Goal: Information Seeking & Learning: Learn about a topic

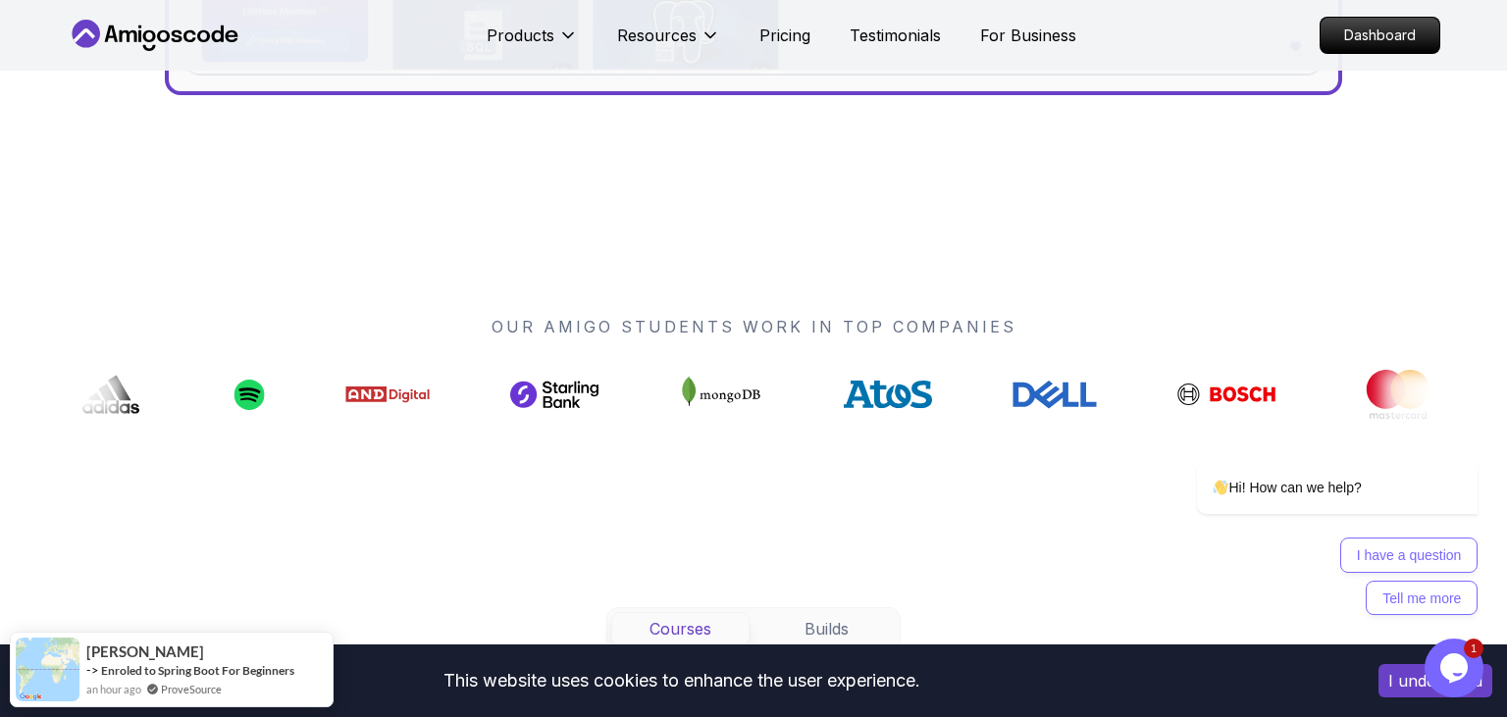
scroll to position [1318, 0]
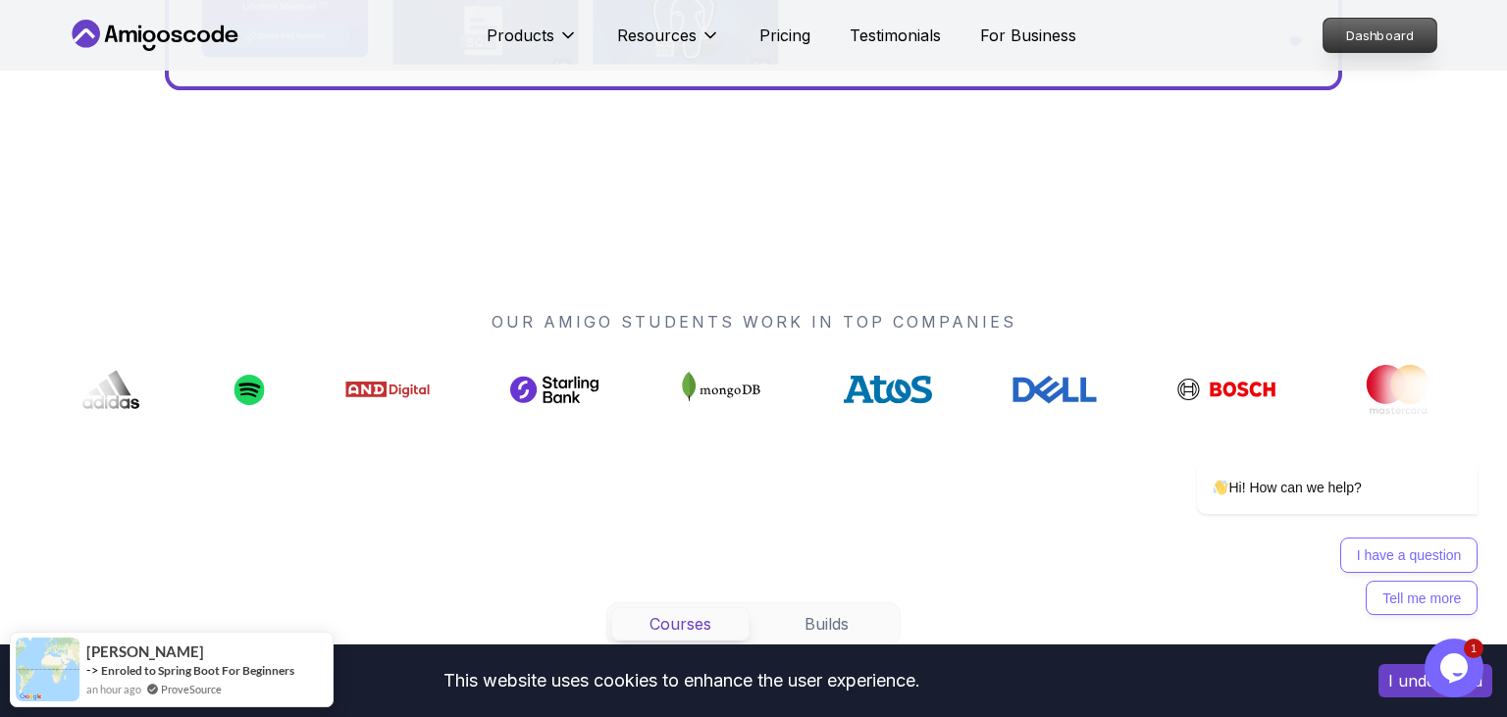
click at [1395, 37] on p "Dashboard" at bounding box center [1380, 35] width 113 height 33
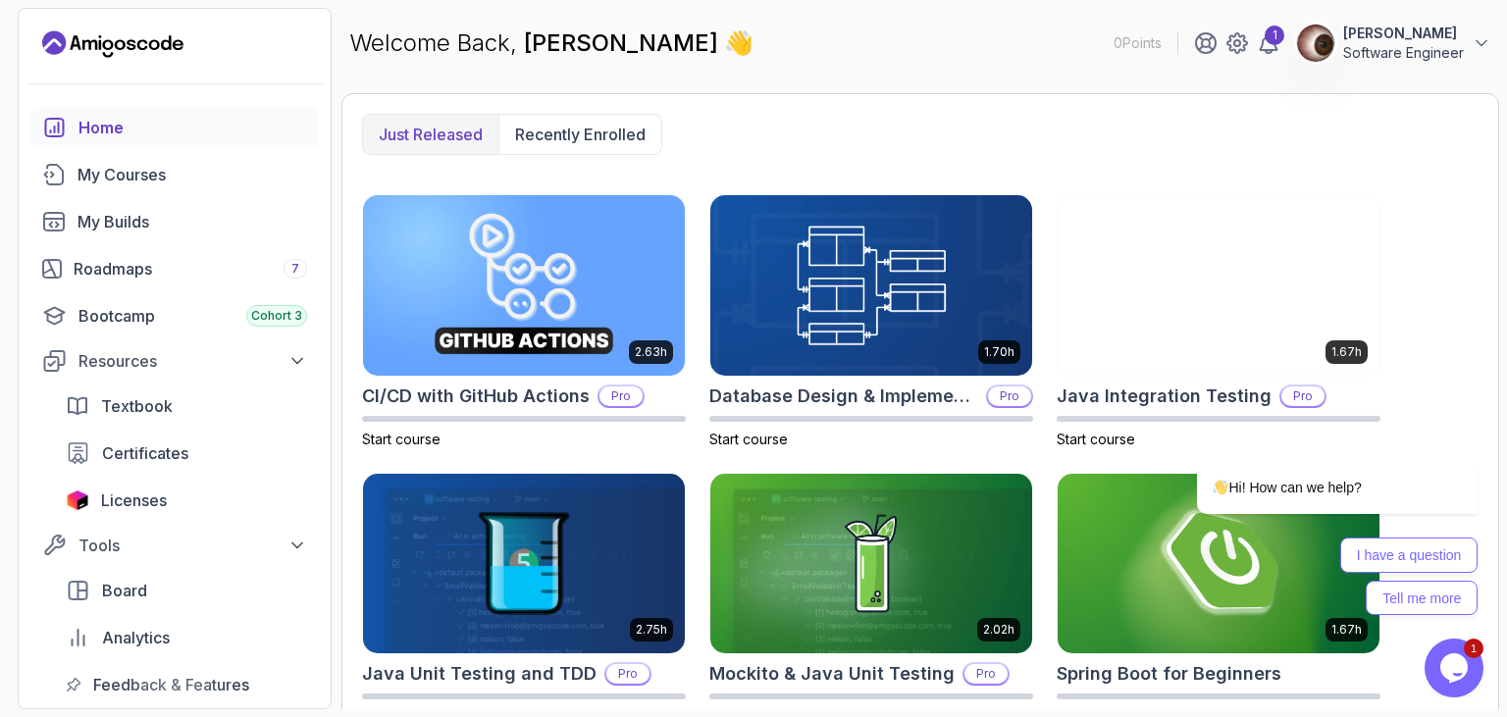
scroll to position [501, 0]
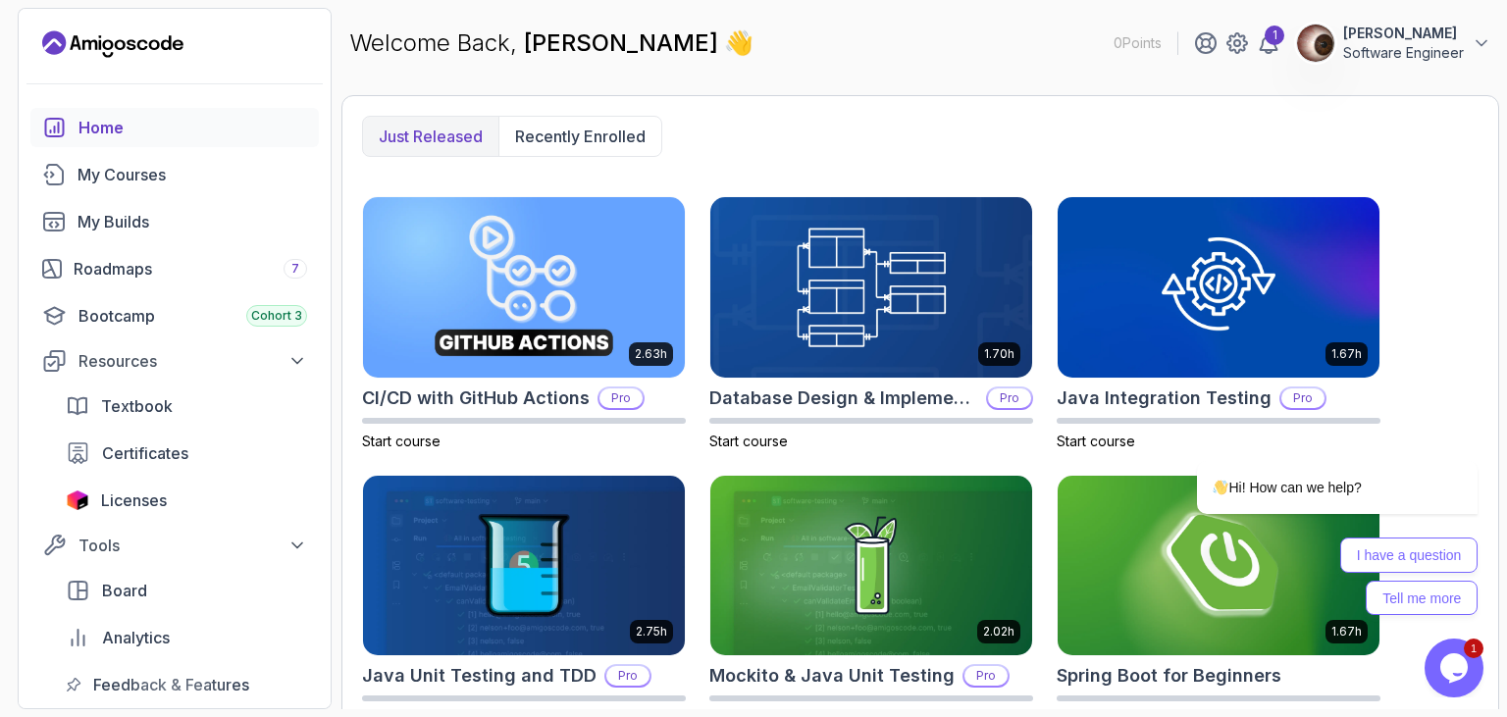
click at [147, 45] on icon "Landing page" at bounding box center [112, 43] width 141 height 31
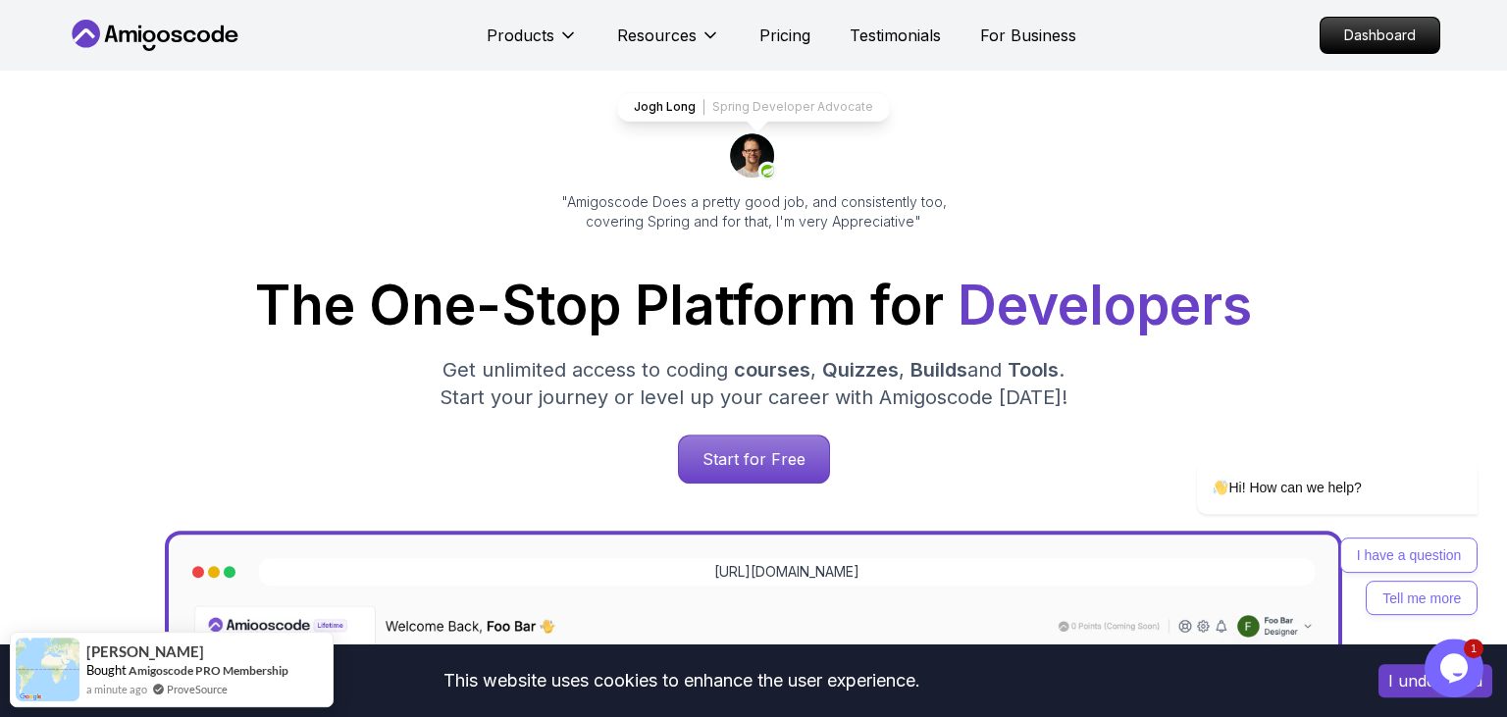
scroll to position [96, 0]
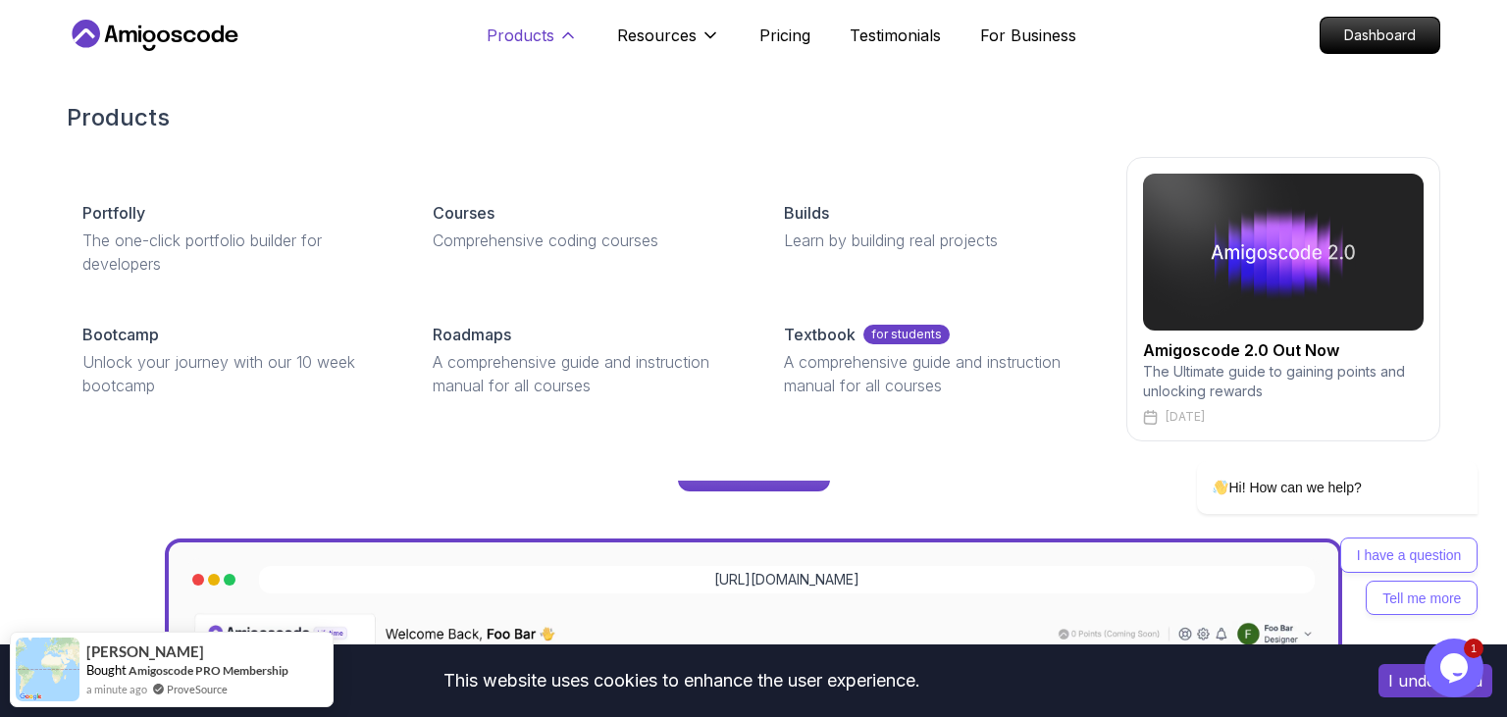
click at [526, 37] on p "Products" at bounding box center [521, 36] width 68 height 24
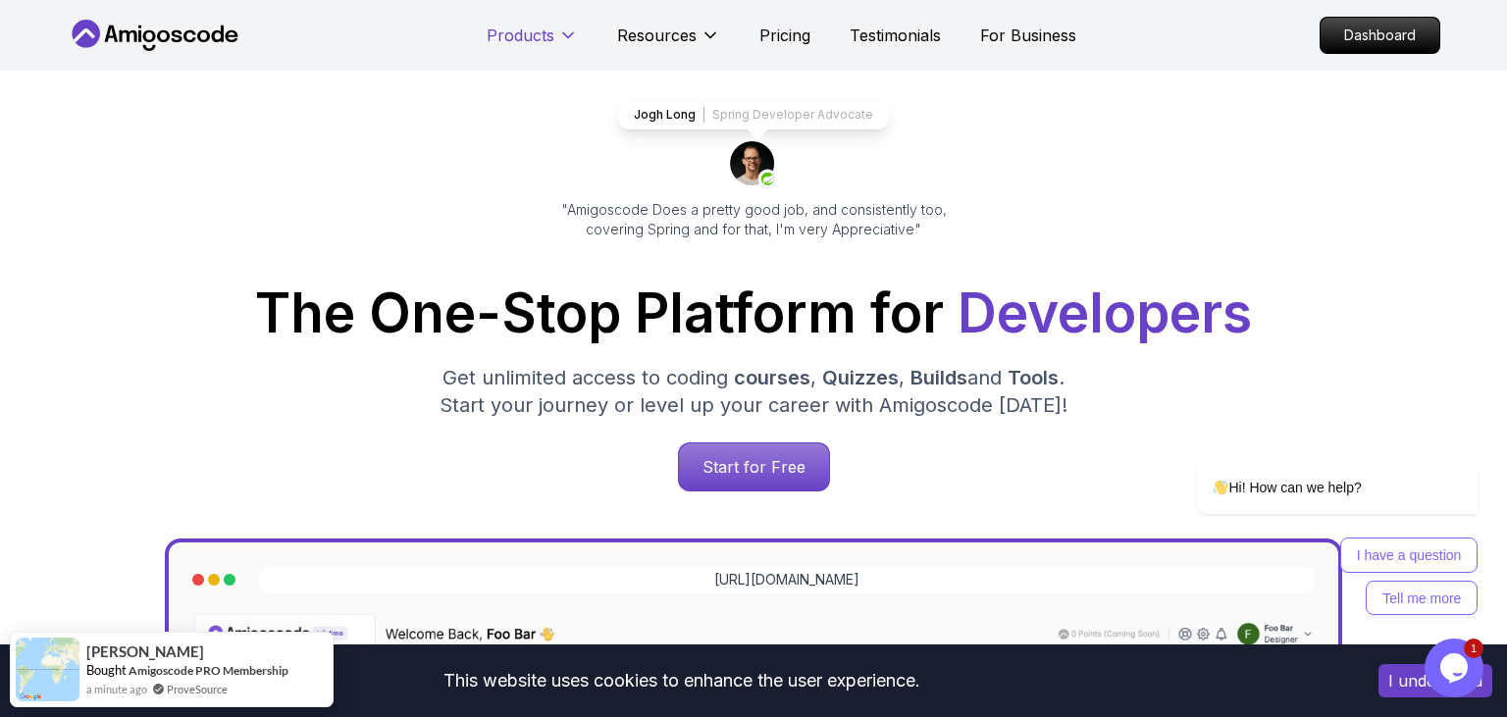
click at [526, 37] on p "Products" at bounding box center [521, 36] width 68 height 24
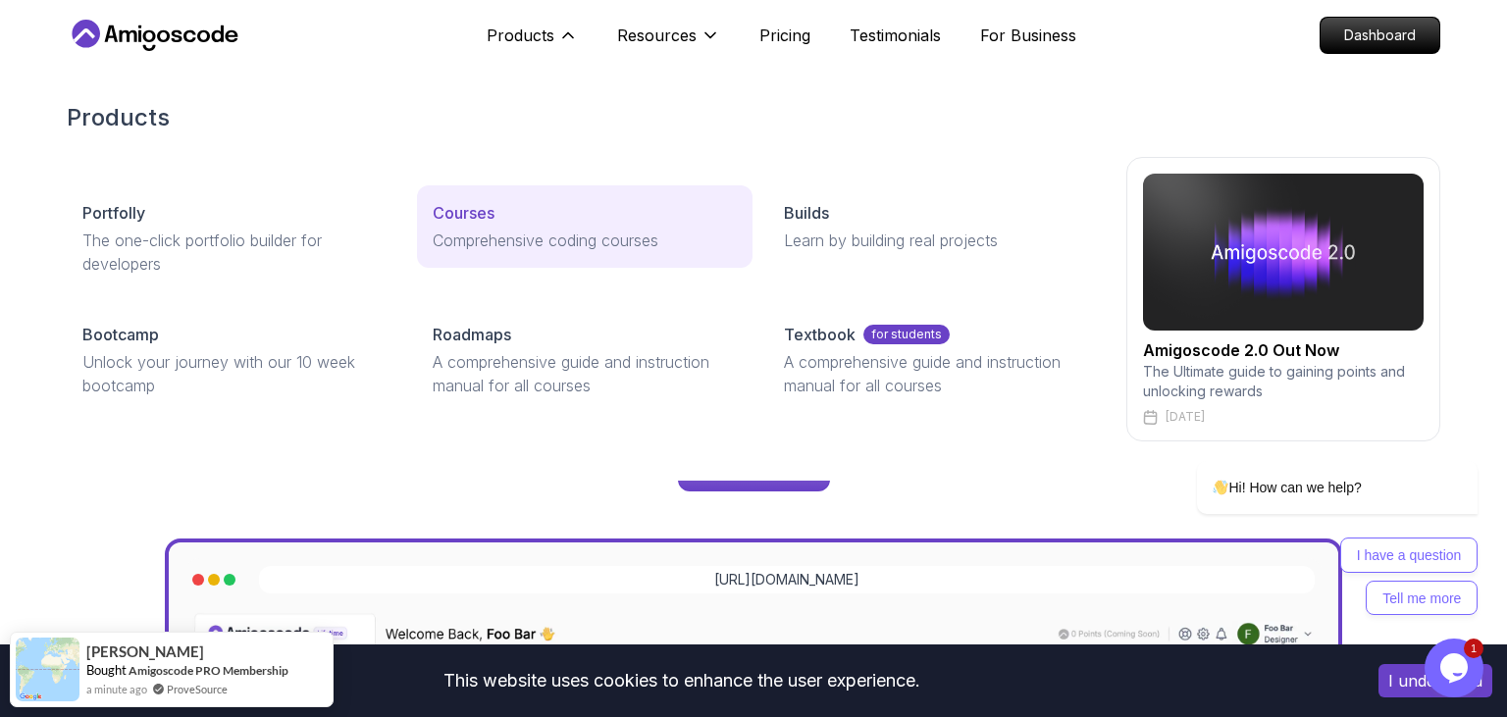
click at [521, 253] on link "Courses Comprehensive coding courses" at bounding box center [584, 226] width 335 height 82
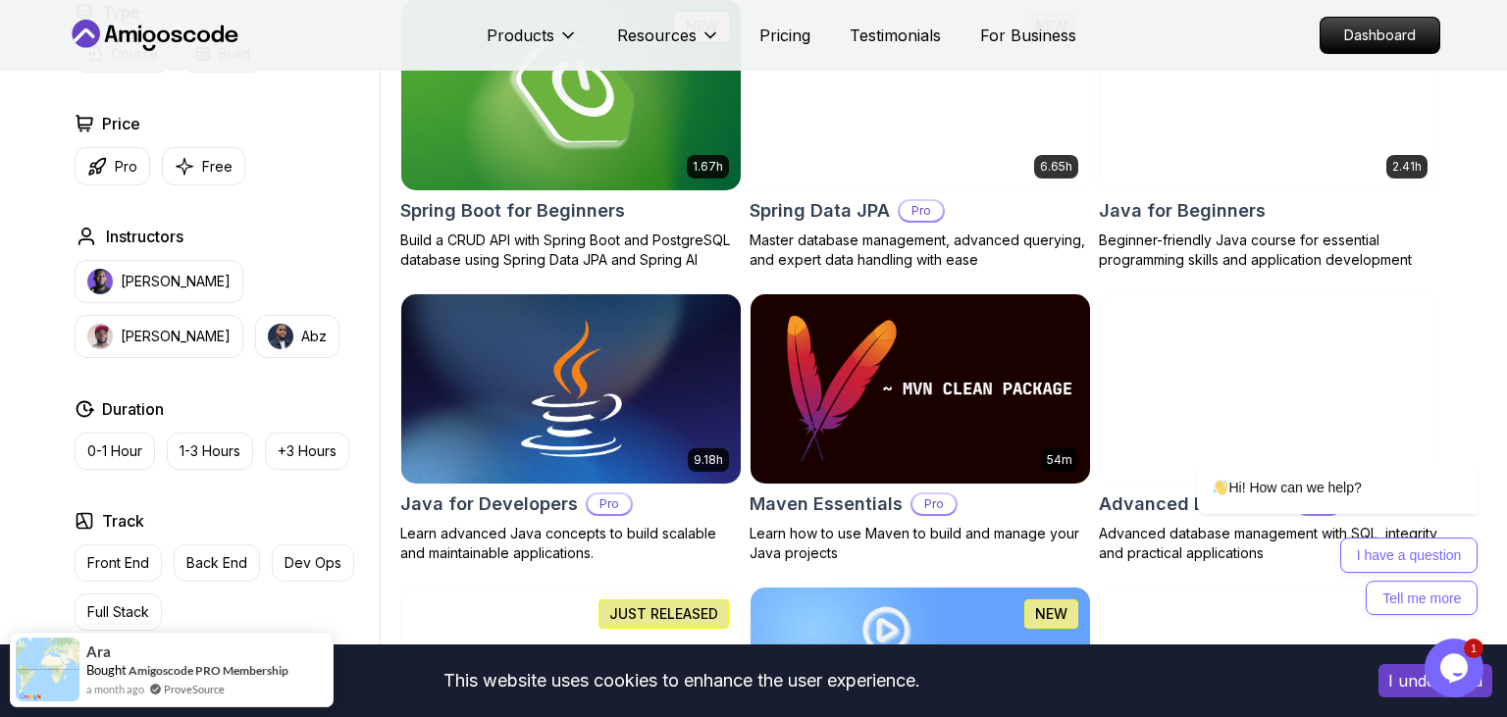
scroll to position [932, 0]
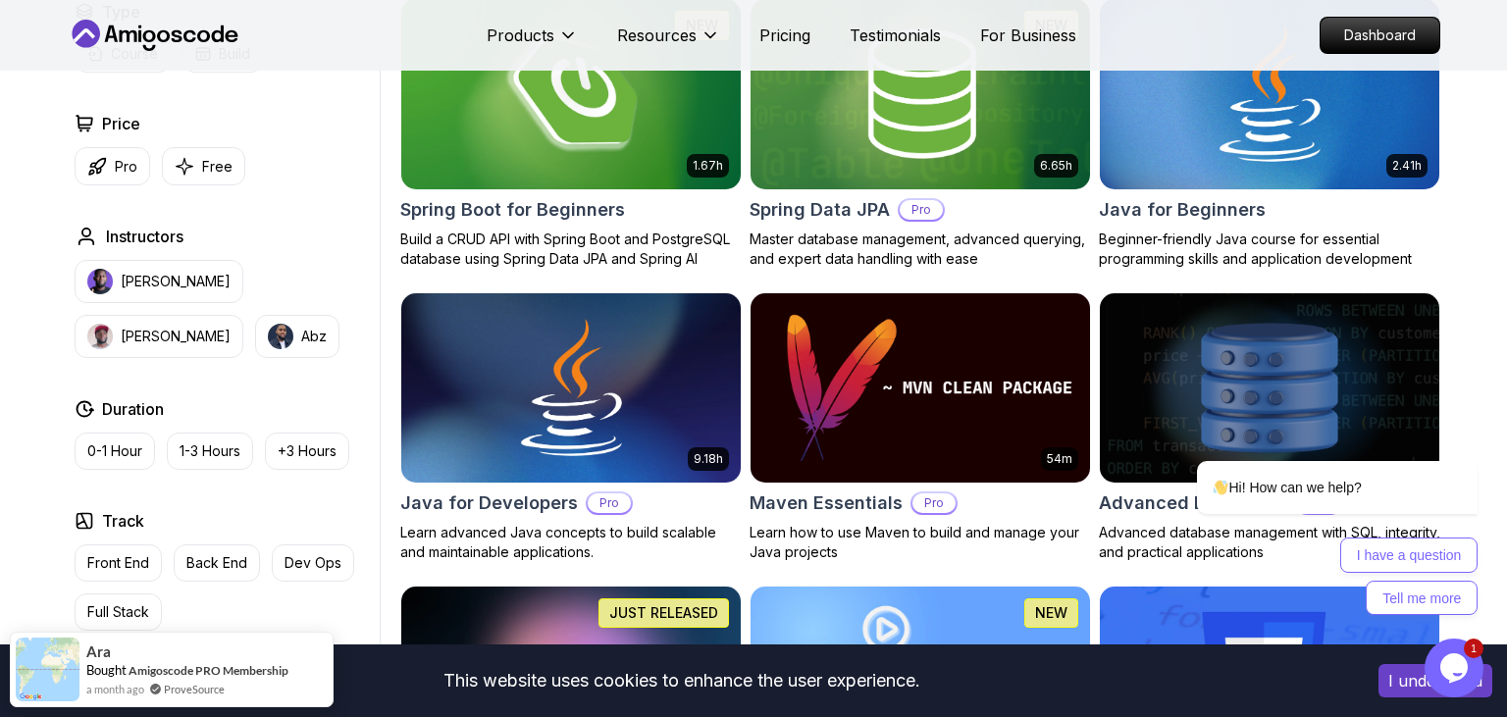
click at [641, 140] on img at bounding box center [571, 93] width 356 height 199
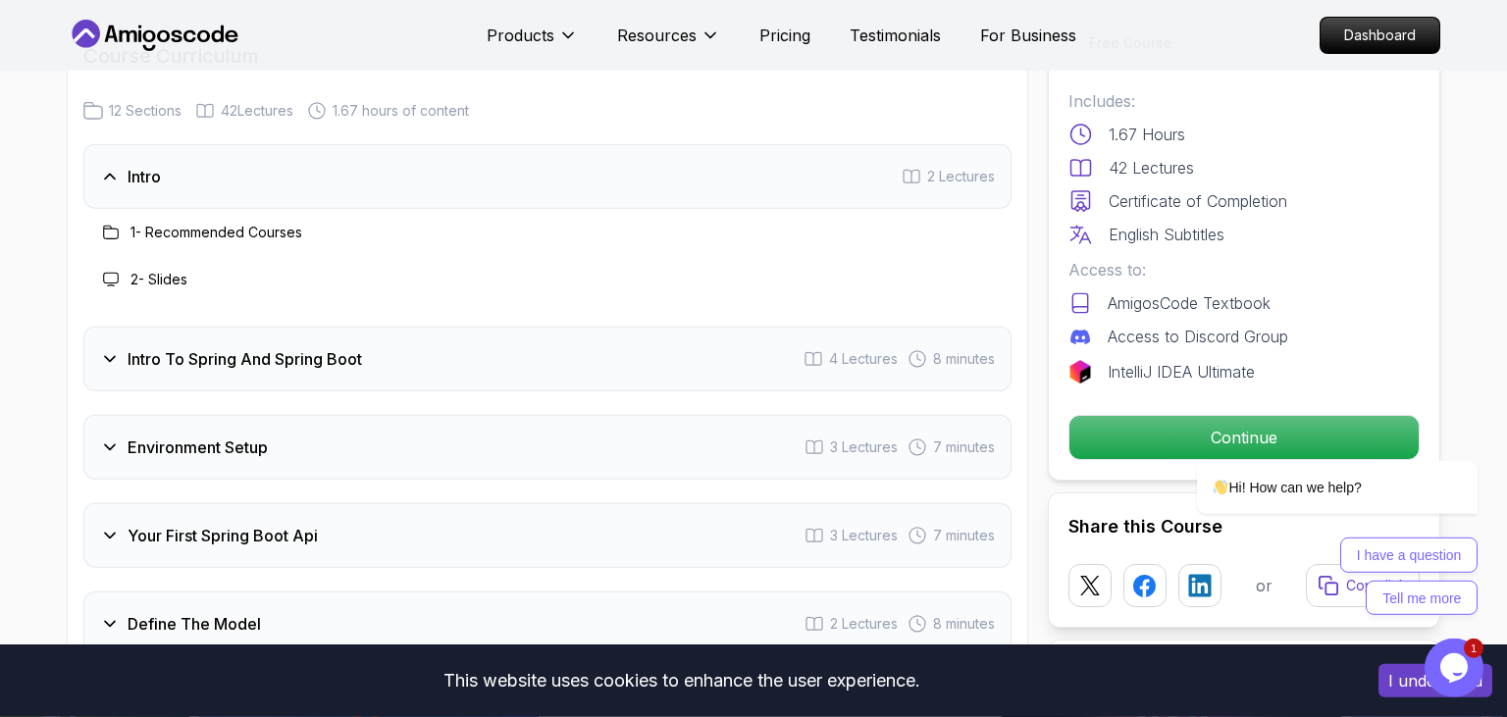
scroll to position [2183, 0]
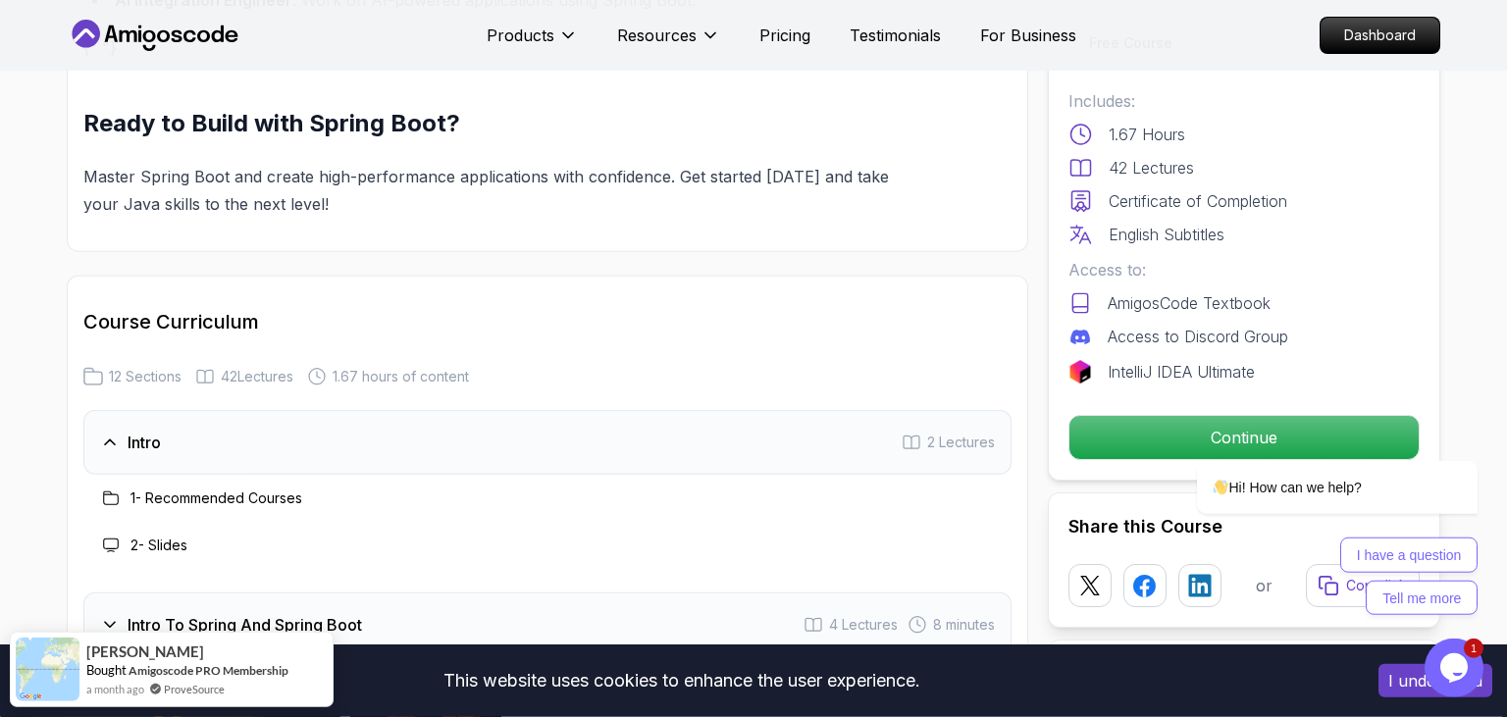
click at [384, 410] on div "Intro 2 Lectures" at bounding box center [547, 442] width 928 height 65
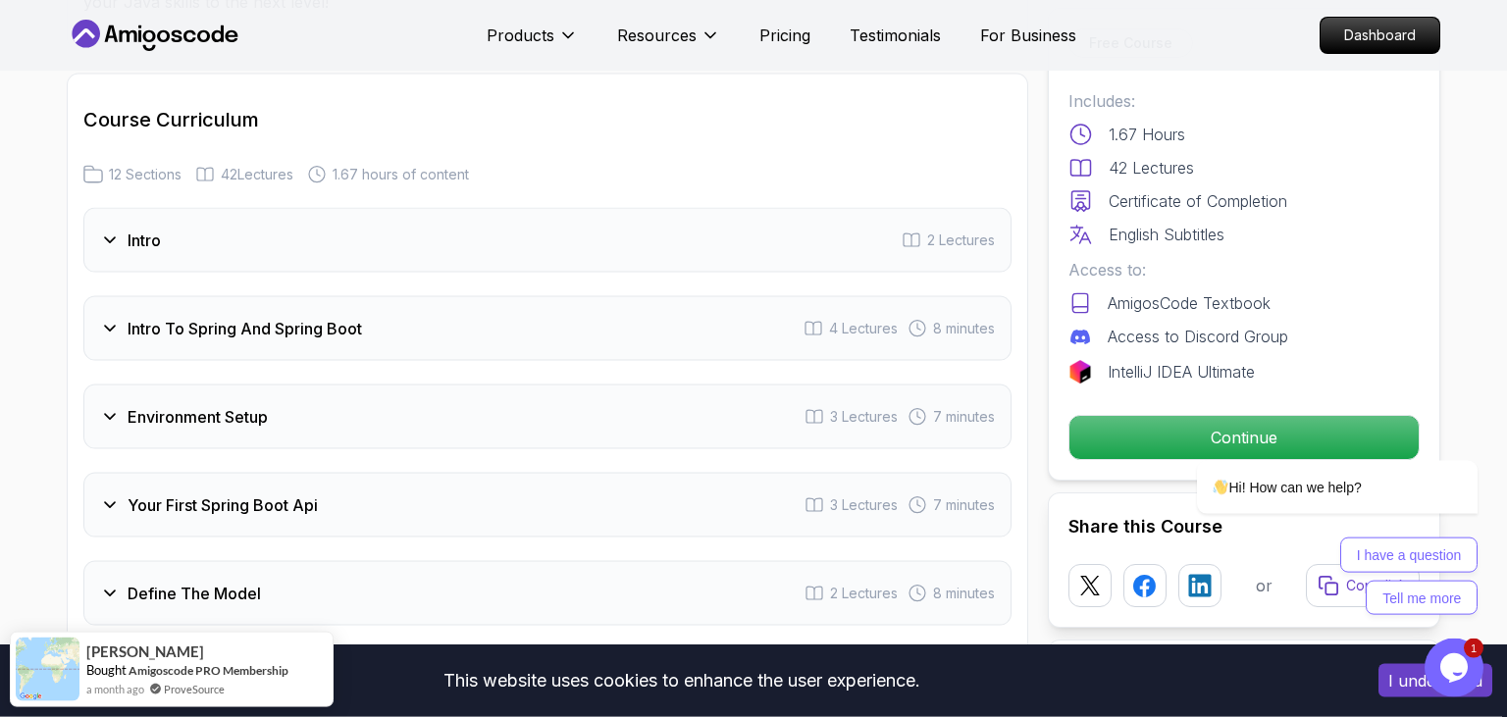
scroll to position [2387, 0]
click at [485, 334] on div "Intro 2 Lectures Intro To Spring And Spring Boot 4 Lectures 8 minutes Environme…" at bounding box center [547, 724] width 928 height 1036
click at [490, 314] on div "Intro To Spring And Spring Boot 4 Lectures 8 minutes" at bounding box center [547, 326] width 928 height 65
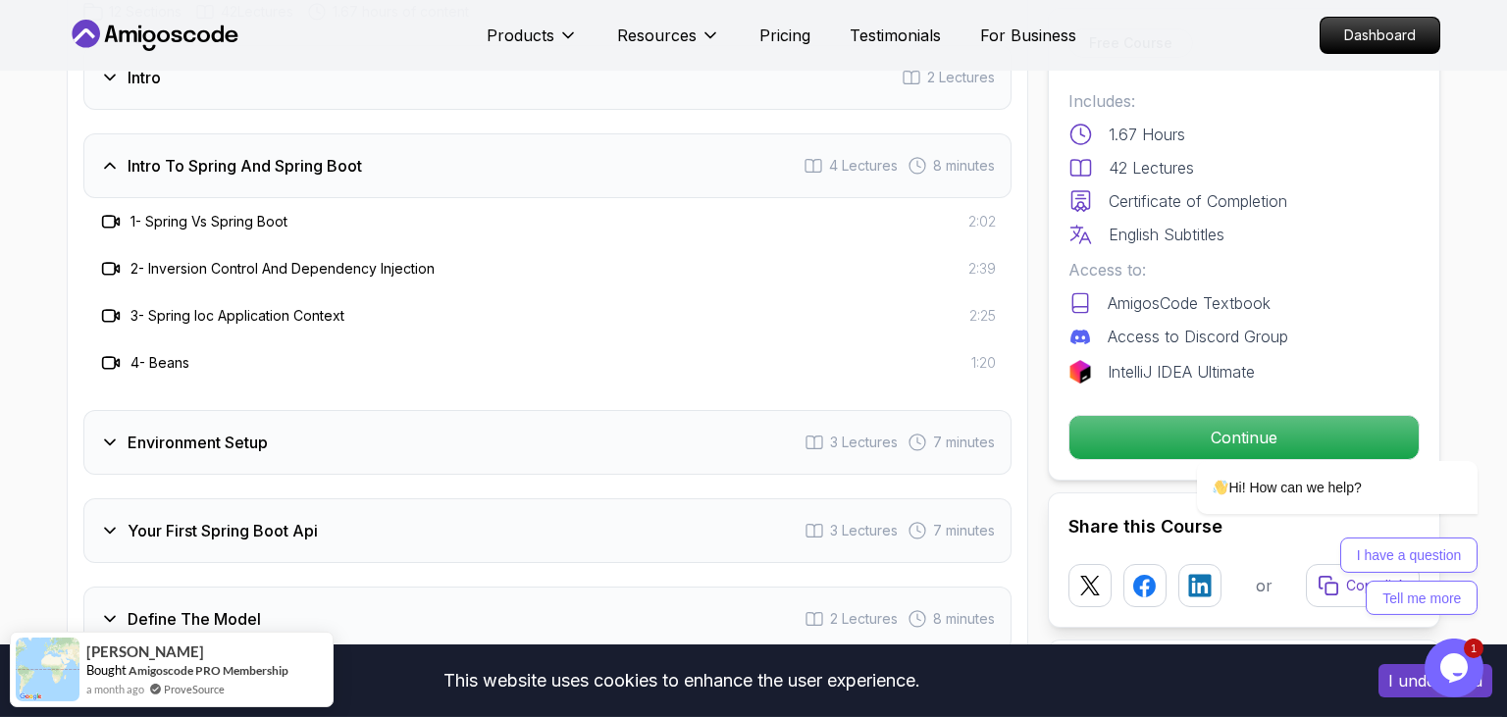
scroll to position [2549, 0]
click at [399, 453] on div "Intro 2 Lectures Intro To Spring And Spring Boot 4 Lectures 8 minutes 1 - Sprin…" at bounding box center [547, 656] width 928 height 1225
click at [442, 431] on div "Environment Setup 3 Lectures 7 minutes" at bounding box center [547, 441] width 928 height 65
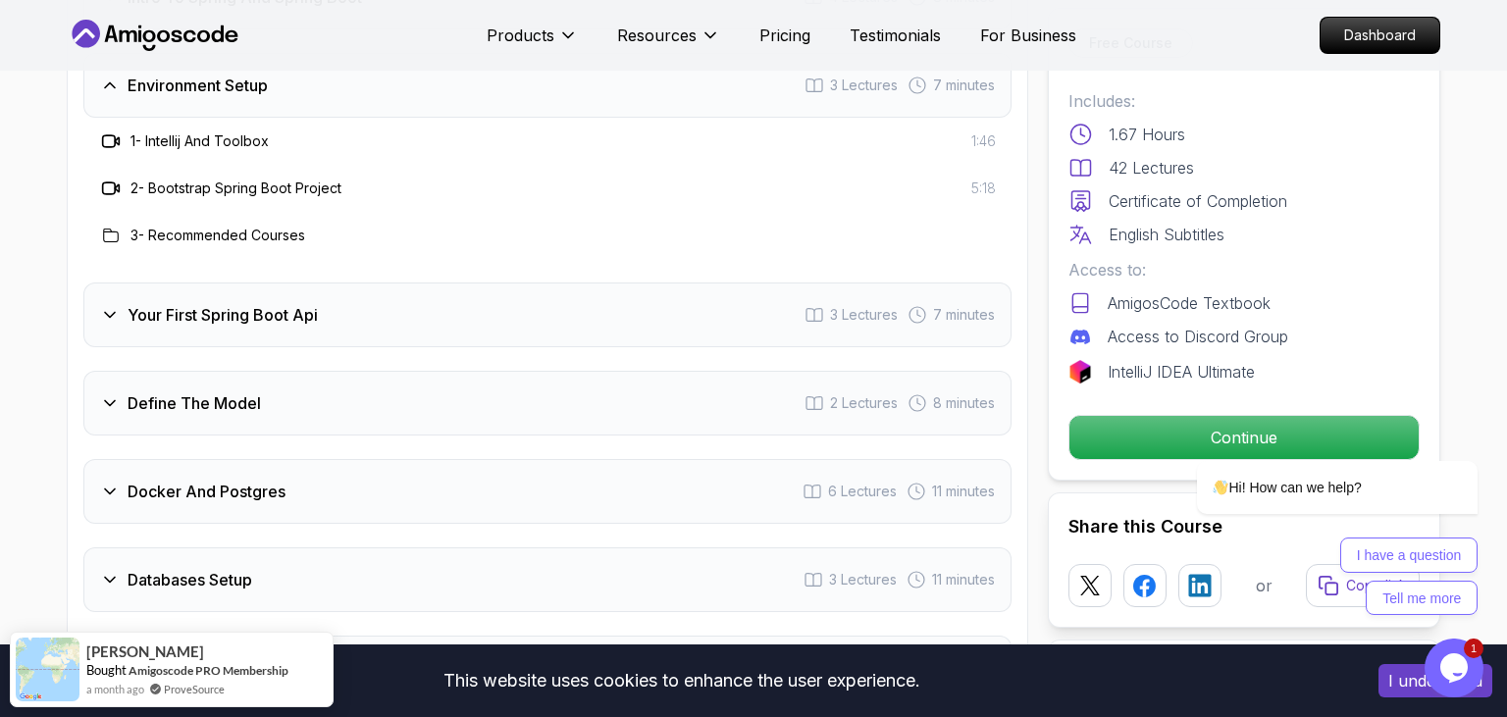
scroll to position [2721, 0]
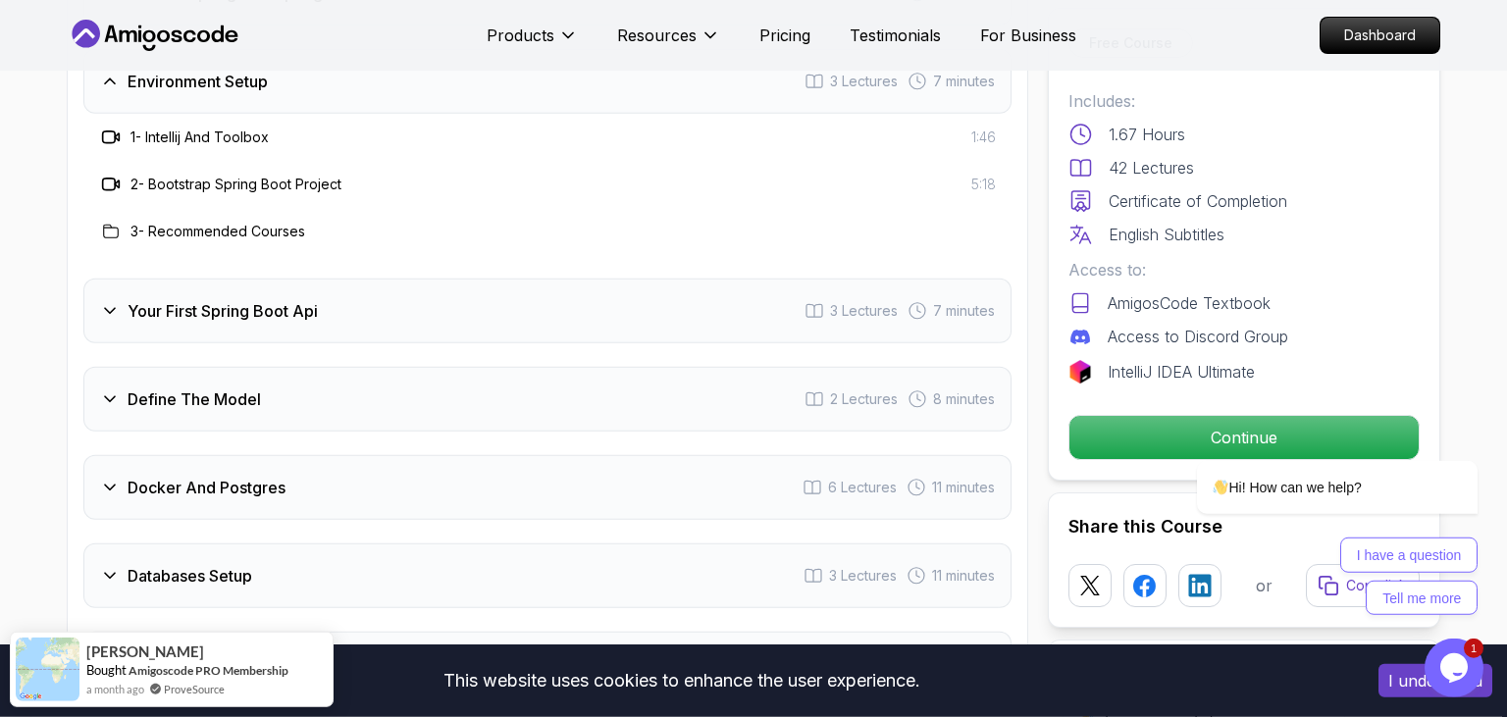
click at [399, 279] on div "Your First Spring Boot Api 3 Lectures 7 minutes" at bounding box center [547, 311] width 928 height 65
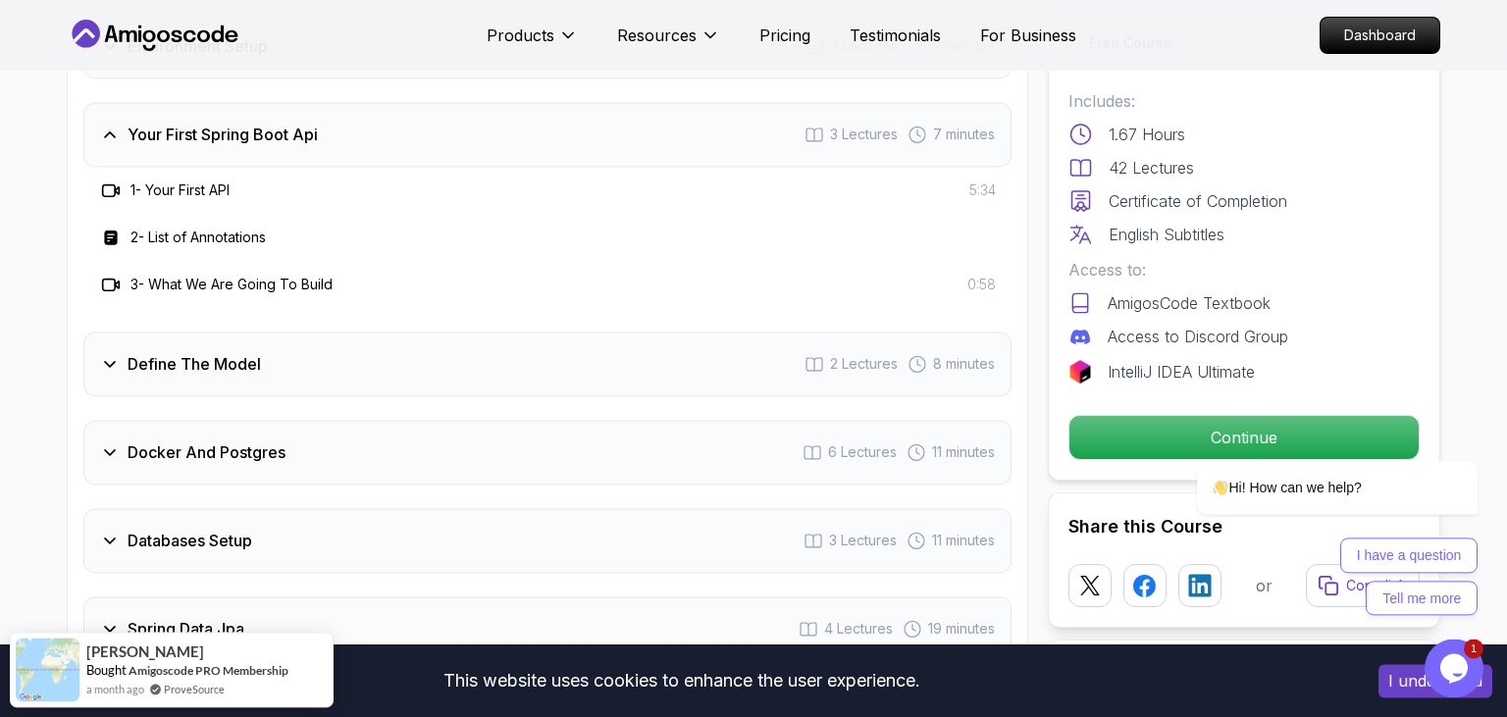
scroll to position [2773, 0]
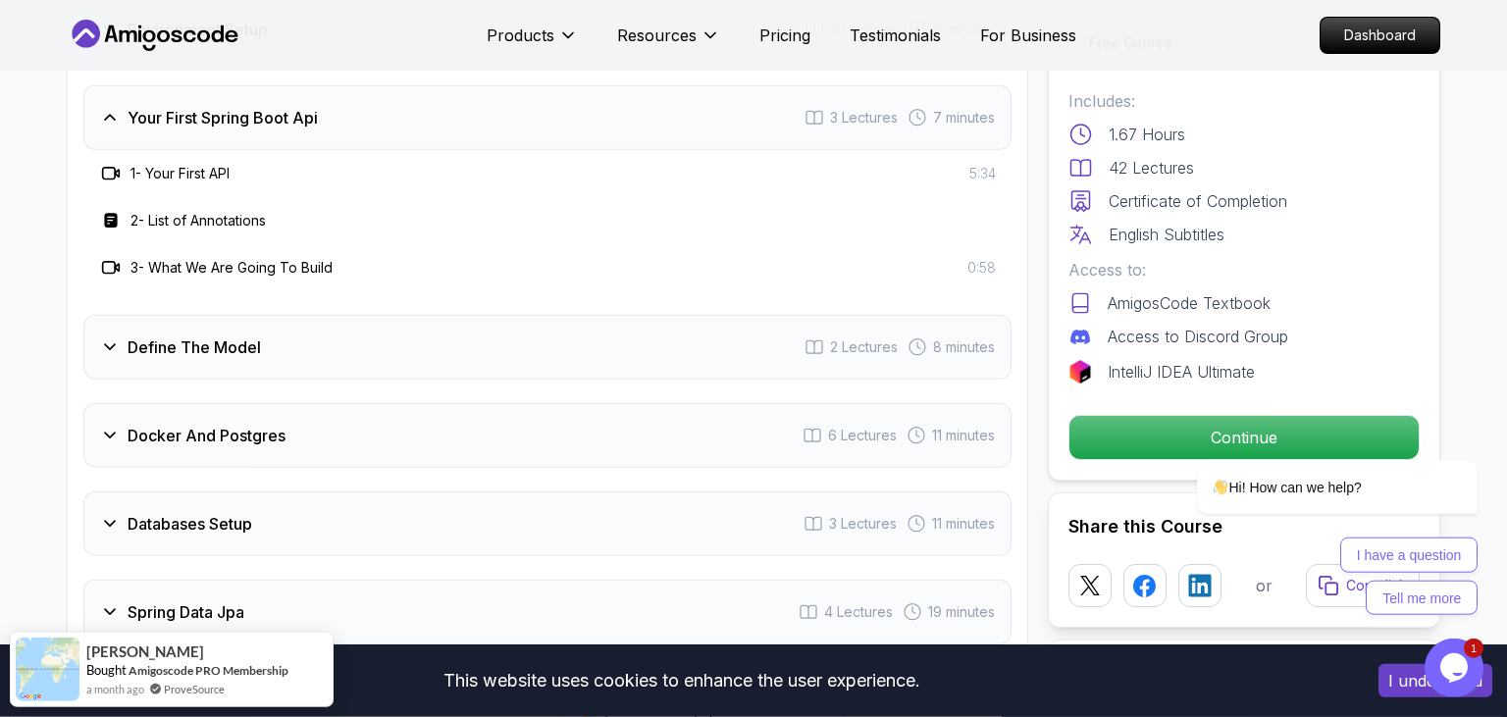
click at [379, 344] on div "Define The Model 2 Lectures 8 minutes" at bounding box center [547, 347] width 928 height 65
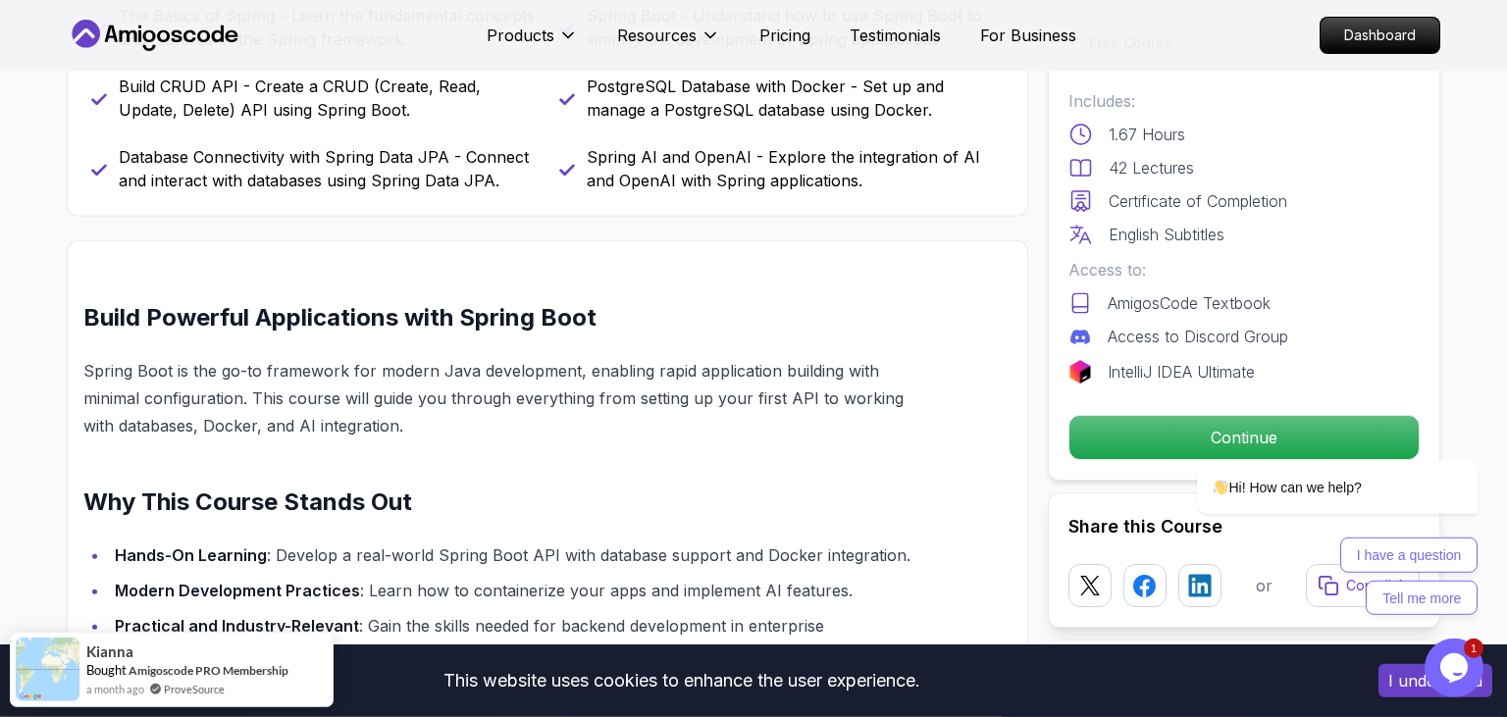
scroll to position [0, 0]
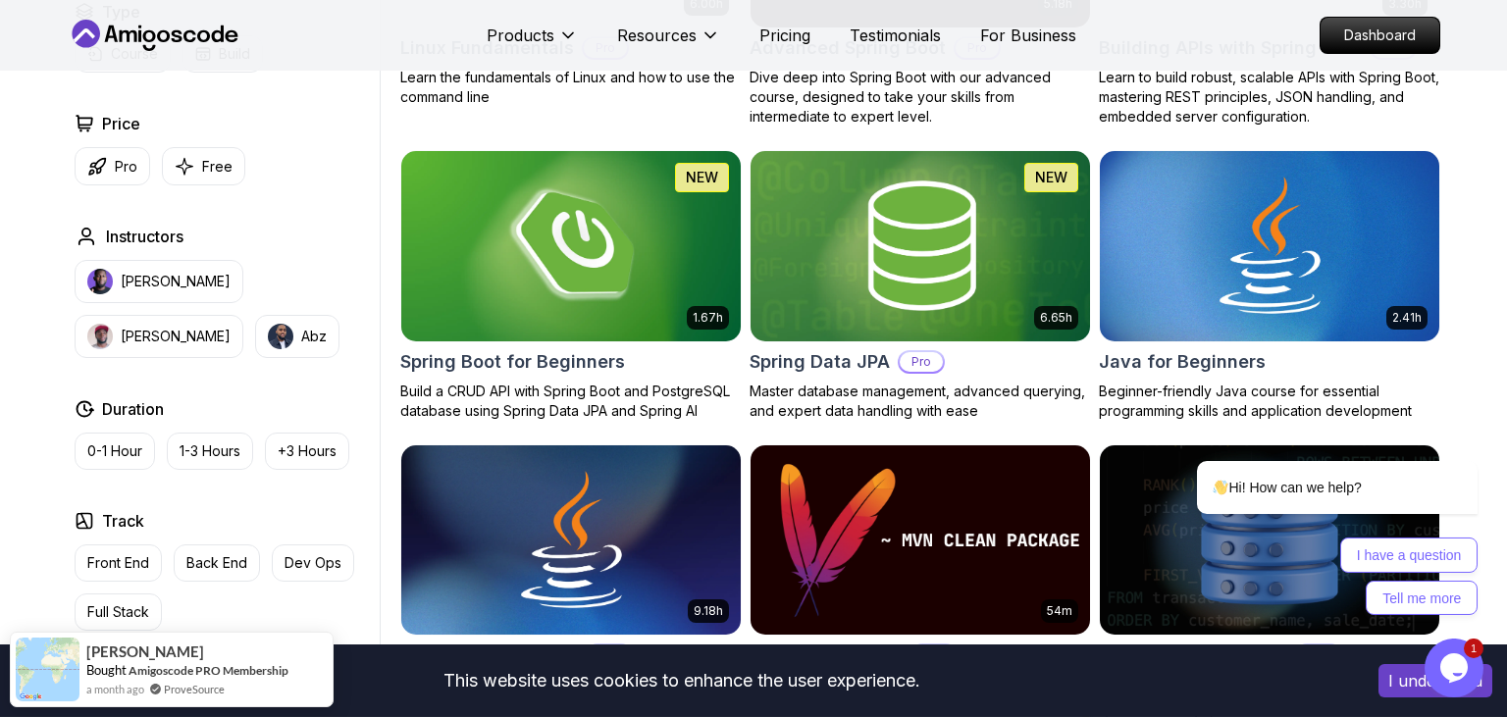
scroll to position [776, 0]
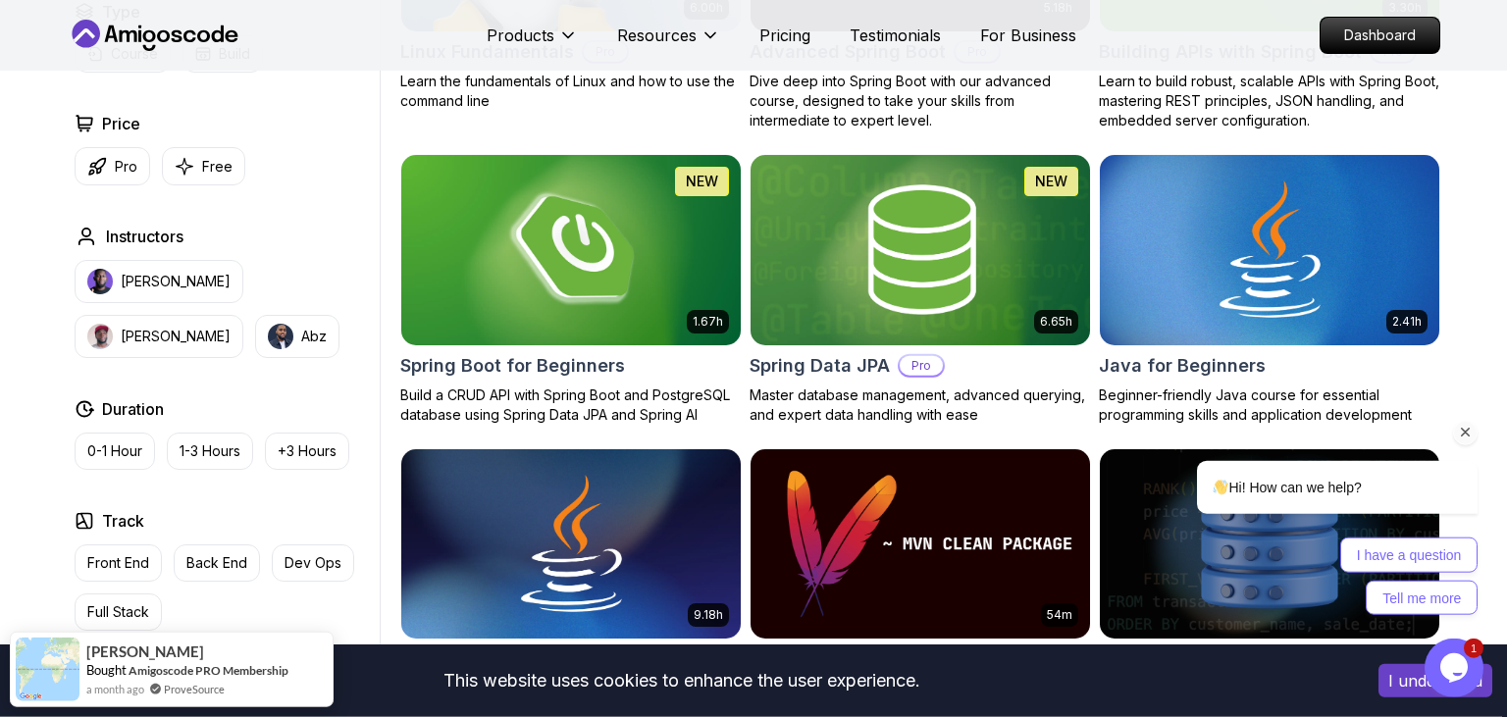
click at [1472, 430] on icon "Chat attention grabber" at bounding box center [1466, 432] width 18 height 18
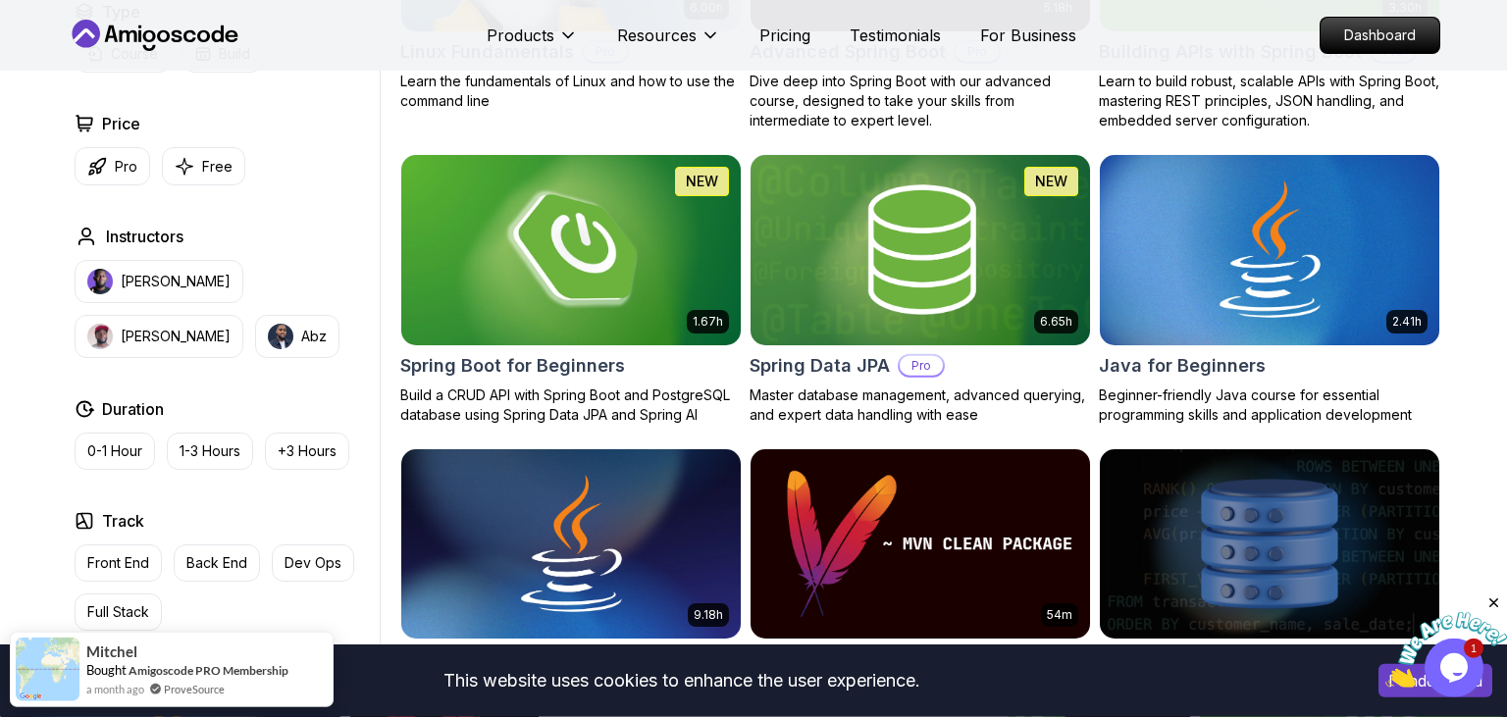
click at [505, 348] on div "1.67h NEW Spring Boot for Beginners Build a CRUD API with Spring Boot and Postg…" at bounding box center [571, 289] width 342 height 271
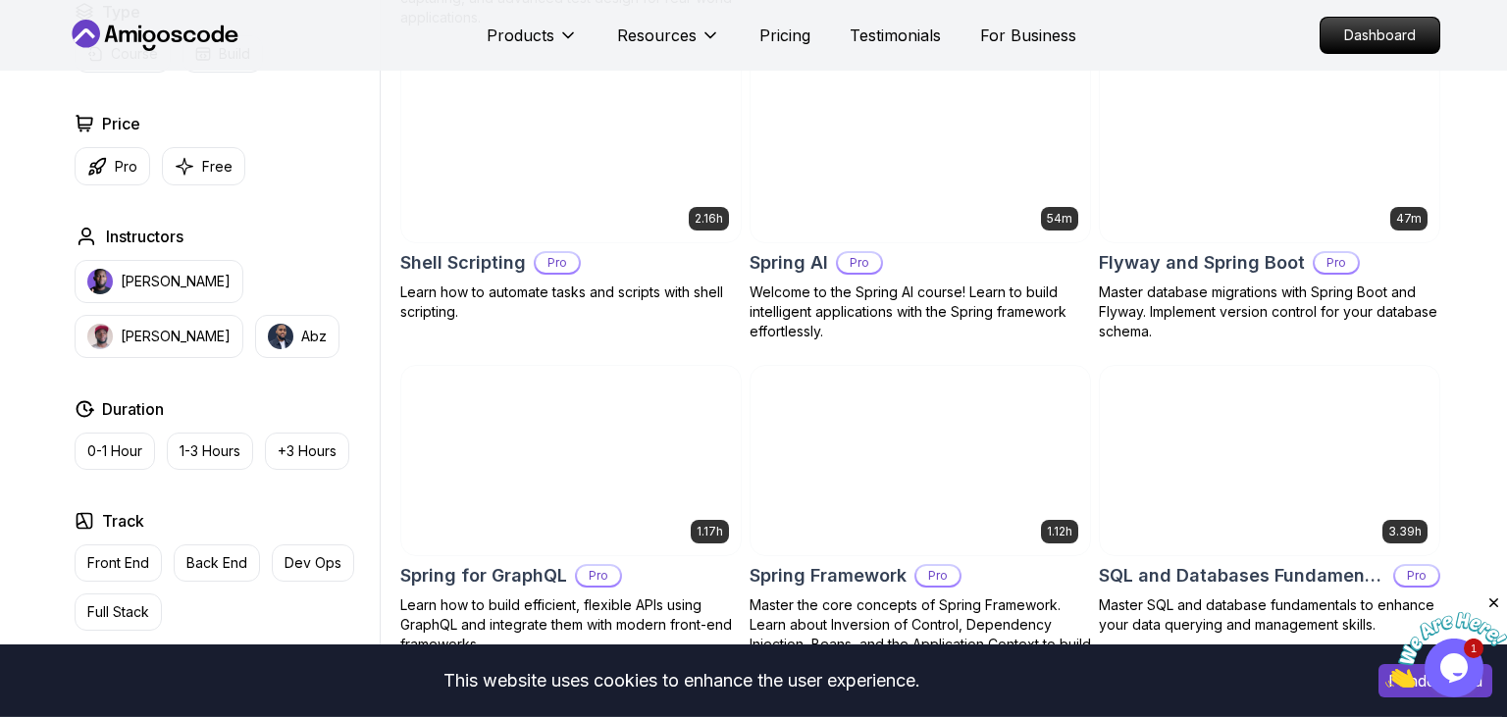
scroll to position [4634, 0]
